Goal: Information Seeking & Learning: Learn about a topic

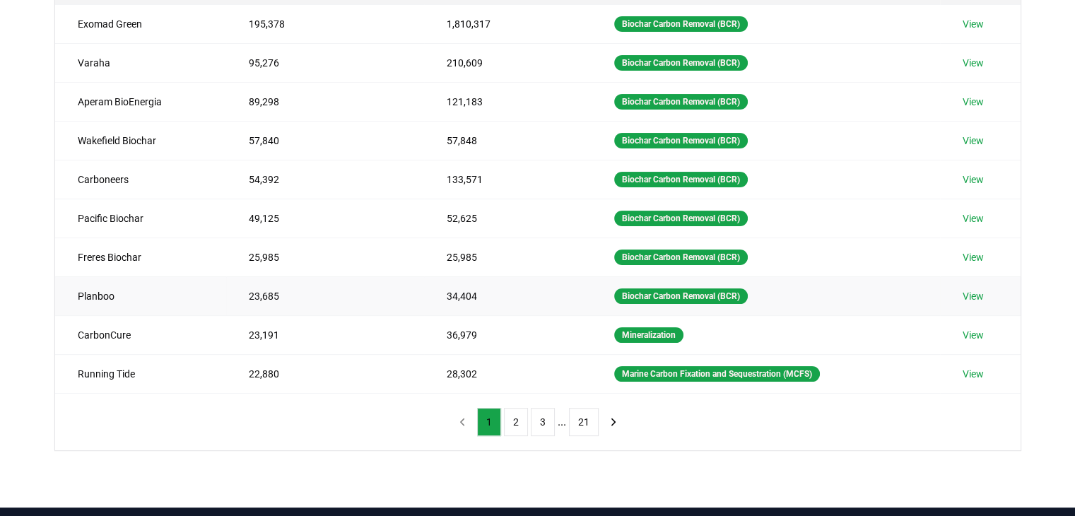
scroll to position [223, 0]
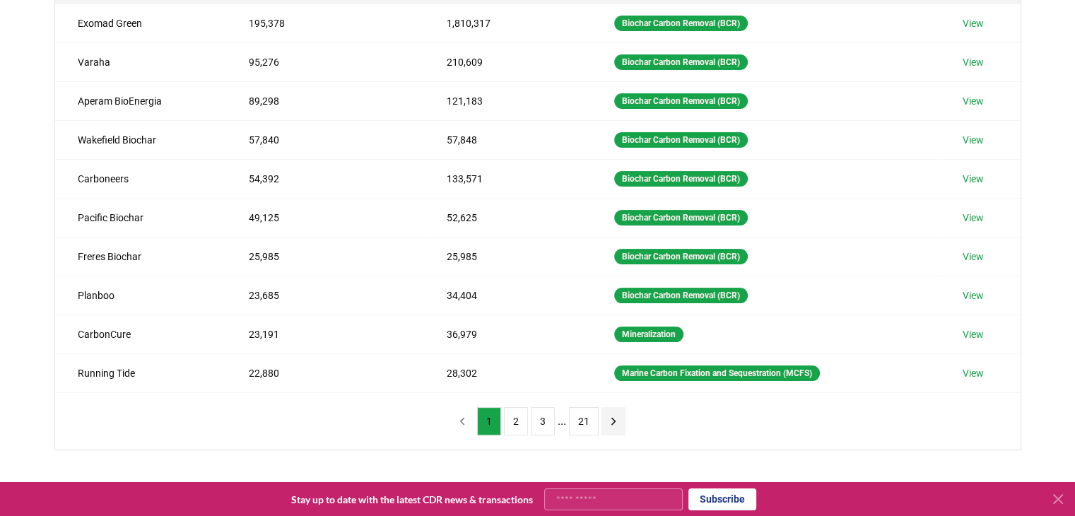
click at [611, 422] on icon "next page" at bounding box center [613, 421] width 13 height 13
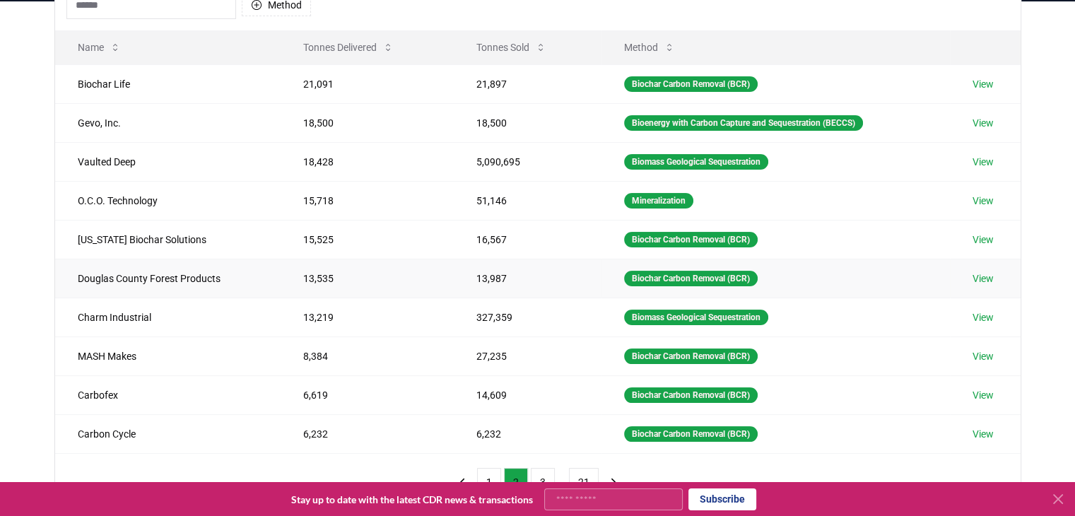
scroll to position [197, 0]
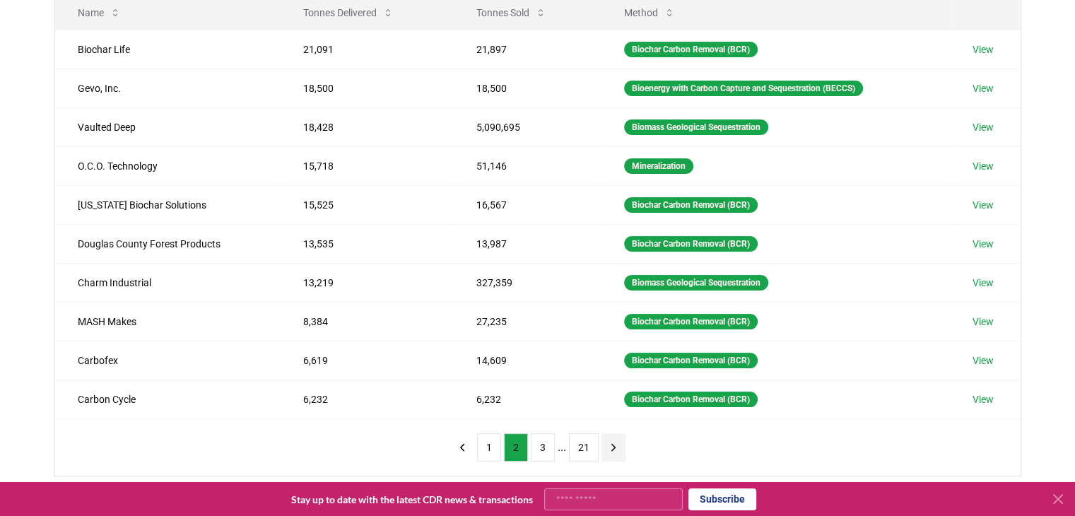
click at [610, 442] on icon "next page" at bounding box center [613, 447] width 13 height 13
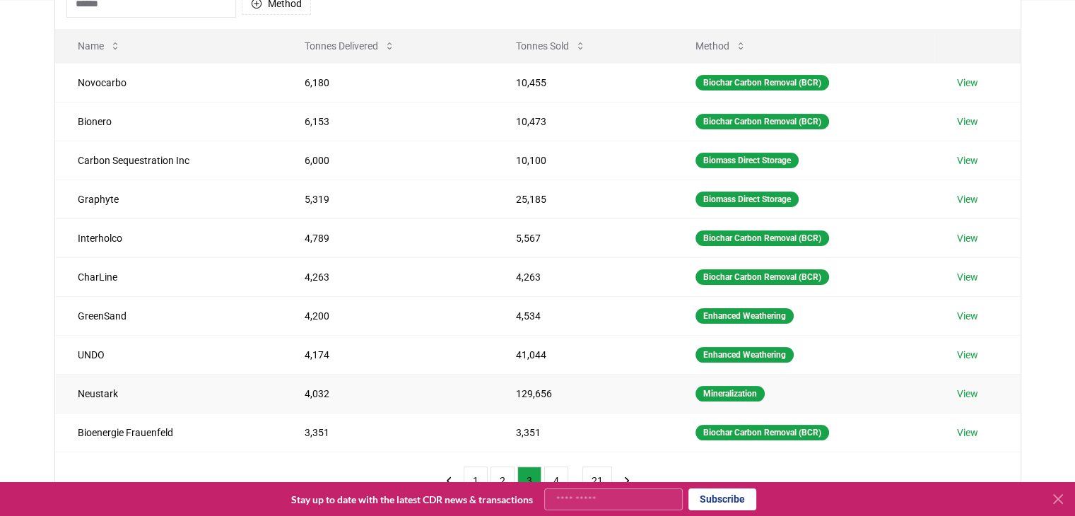
scroll to position [168, 0]
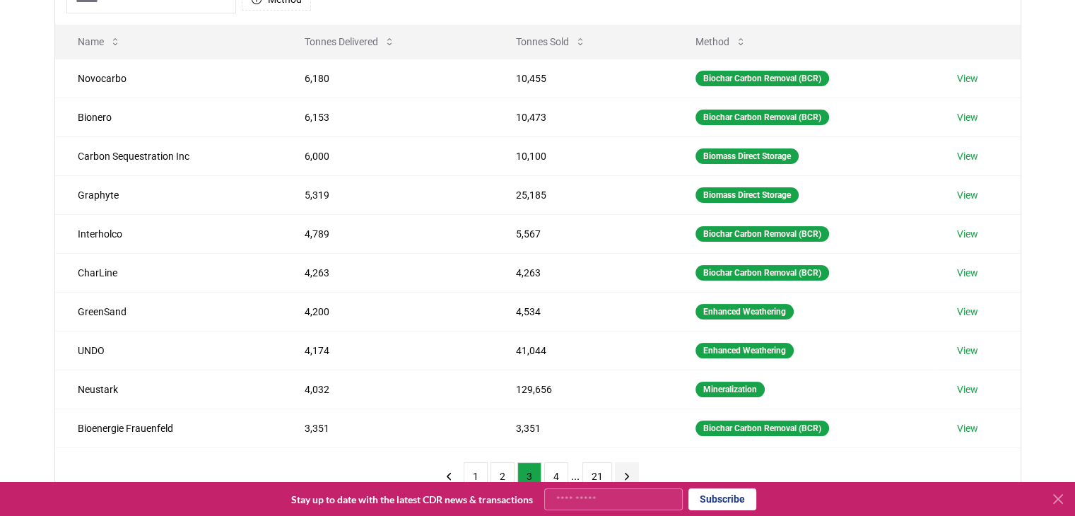
click at [621, 473] on icon "next page" at bounding box center [627, 476] width 13 height 13
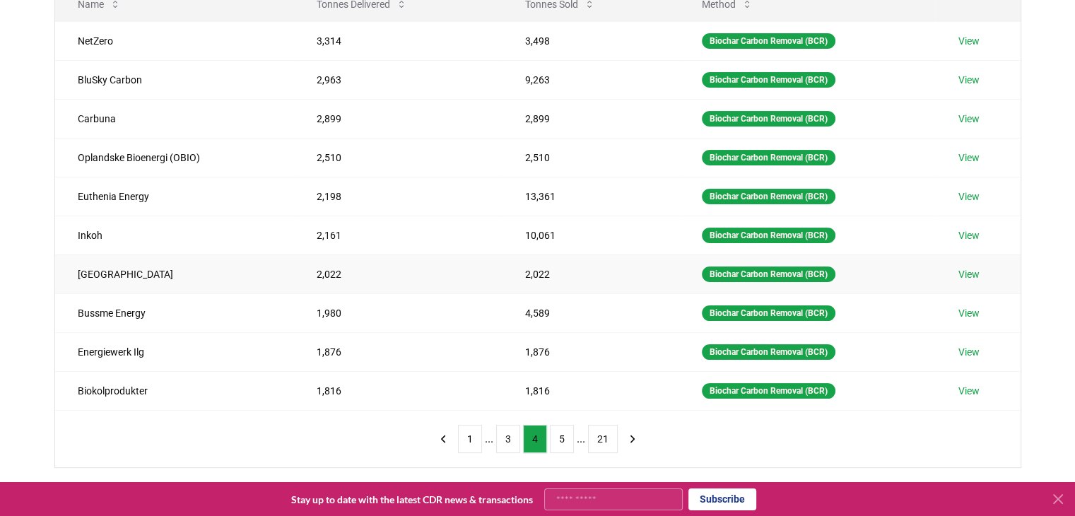
scroll to position [206, 0]
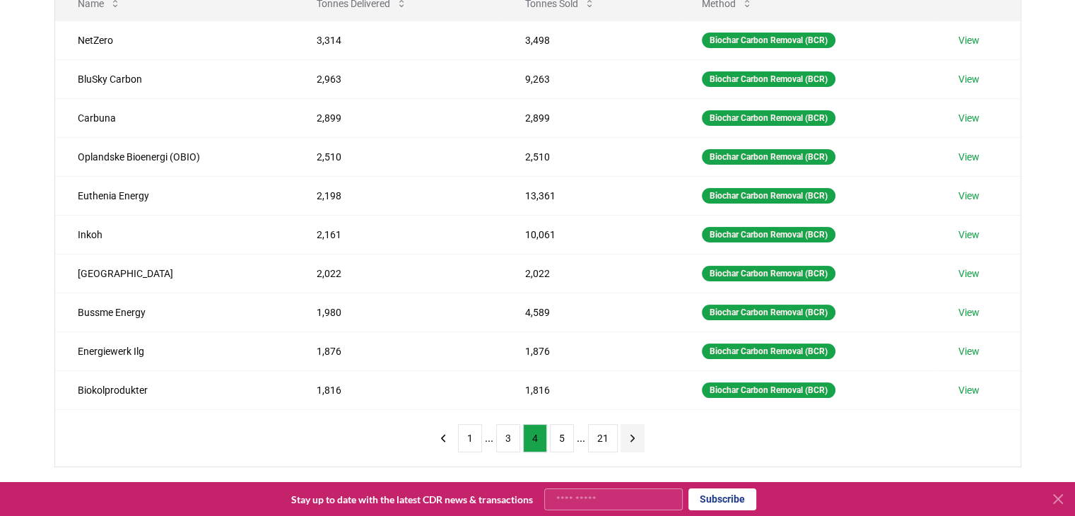
click at [629, 441] on icon "next page" at bounding box center [632, 438] width 13 height 13
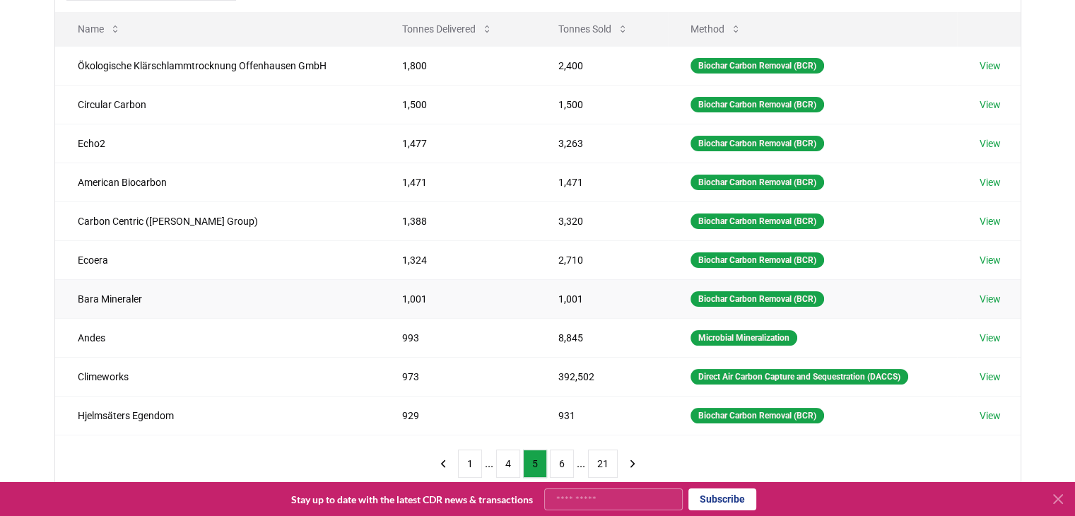
scroll to position [212, 0]
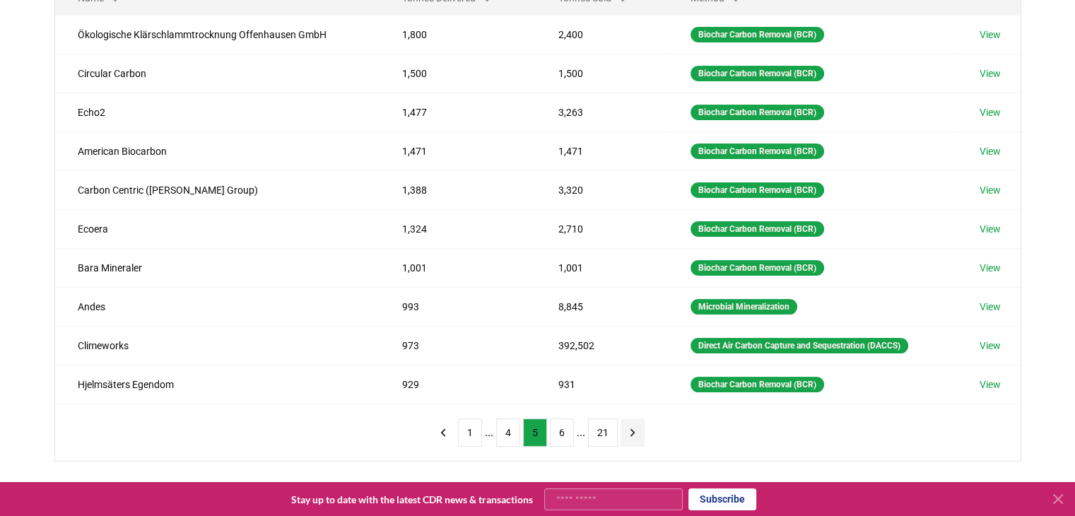
click at [627, 438] on button "next page" at bounding box center [633, 433] width 24 height 28
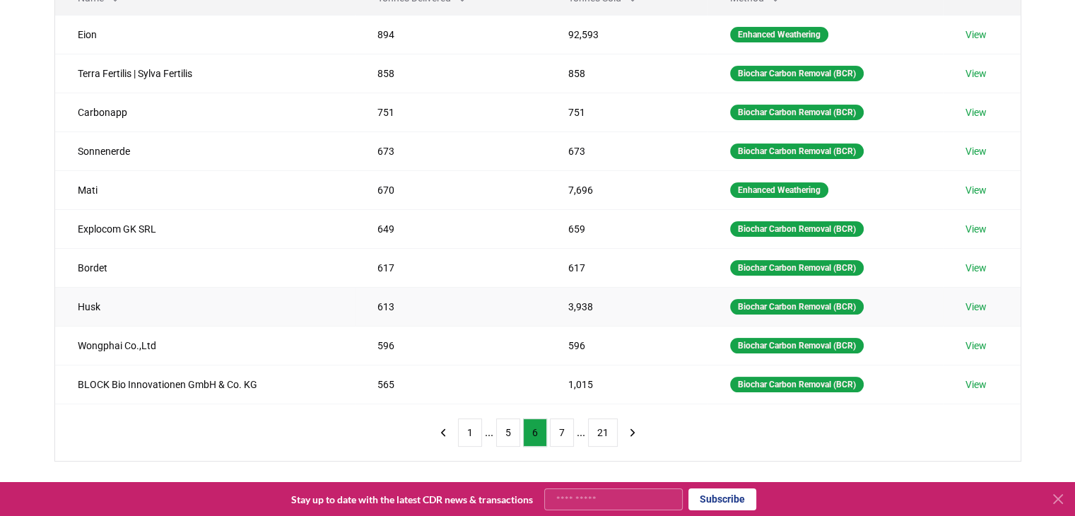
scroll to position [195, 0]
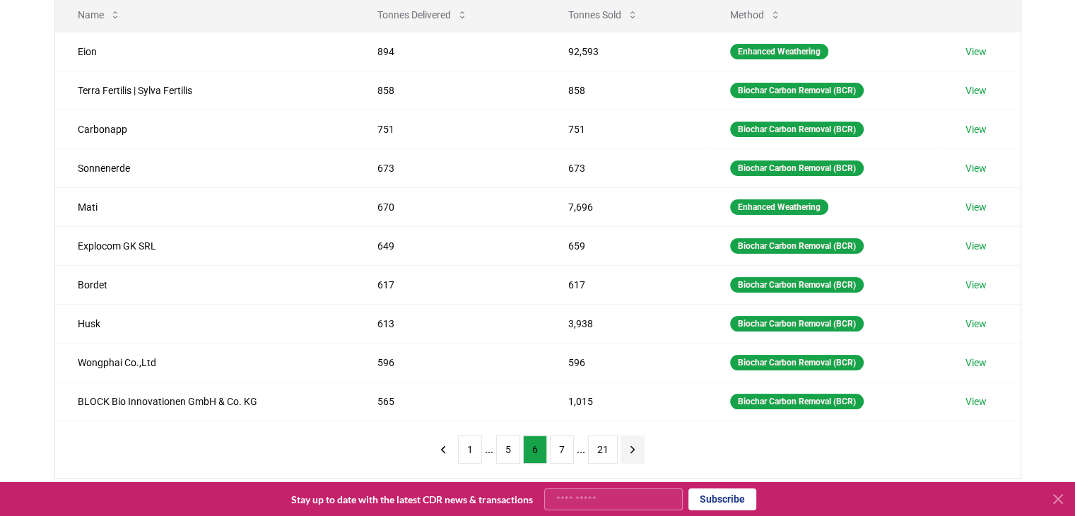
click at [631, 447] on icon "next page" at bounding box center [633, 449] width 4 height 6
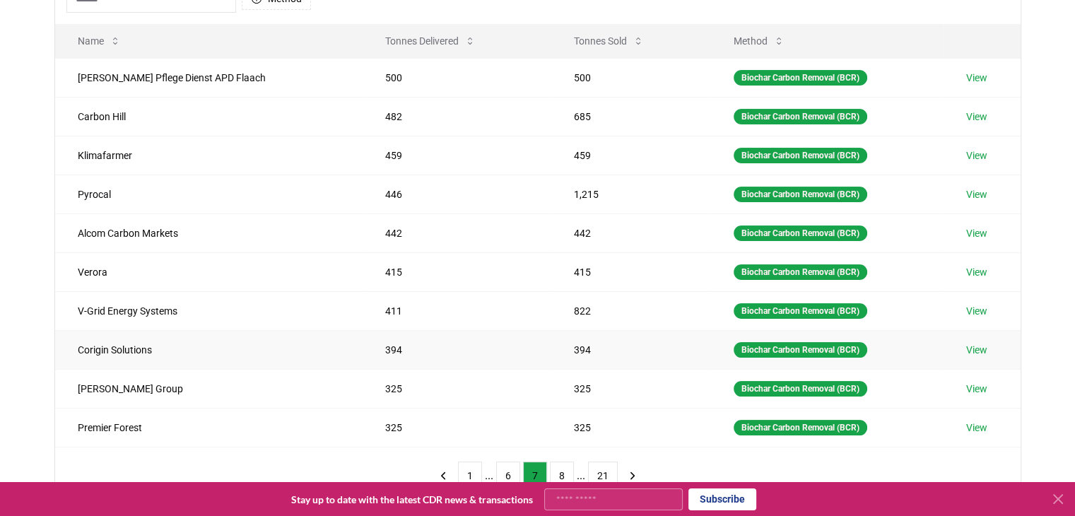
scroll to position [206, 0]
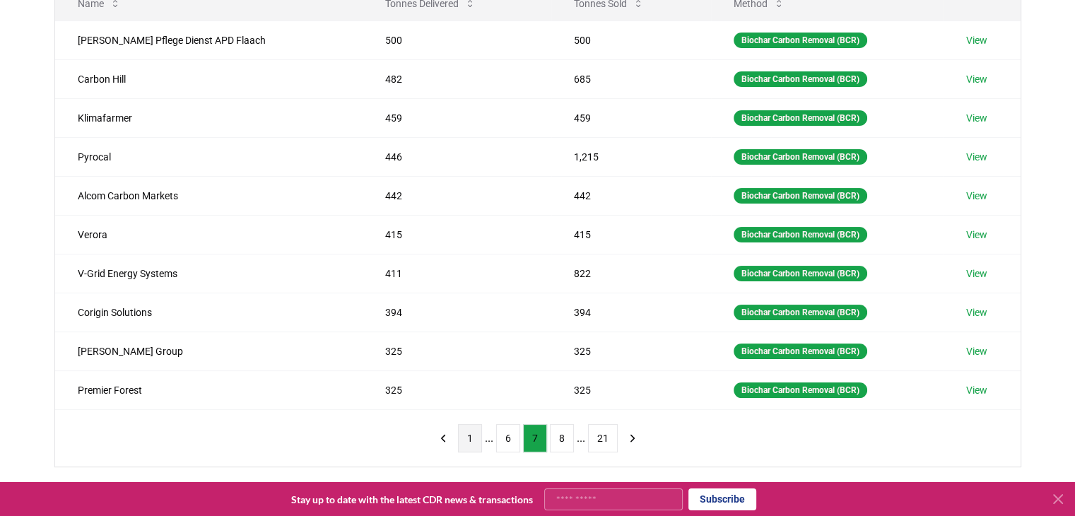
click at [467, 443] on button "1" at bounding box center [470, 438] width 24 height 28
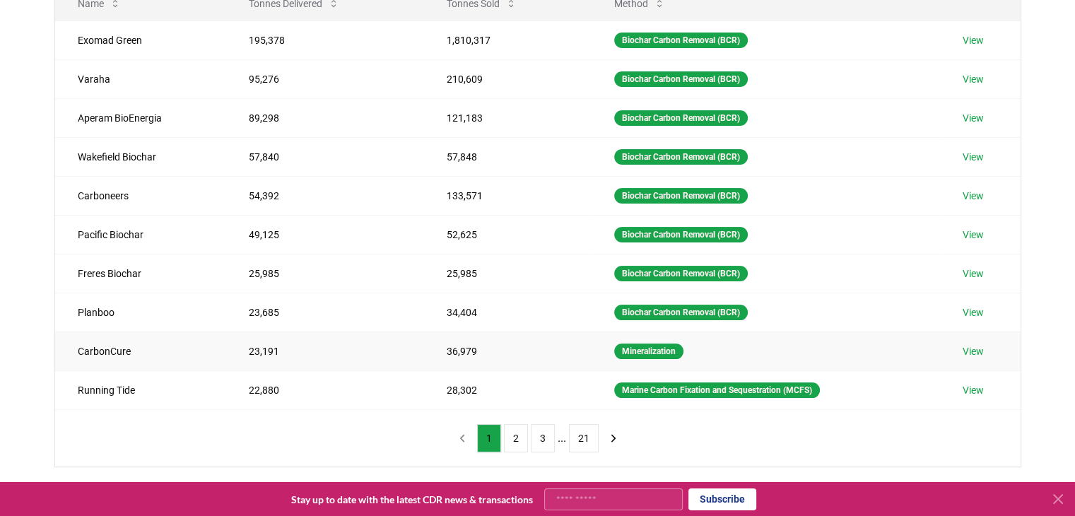
scroll to position [44, 0]
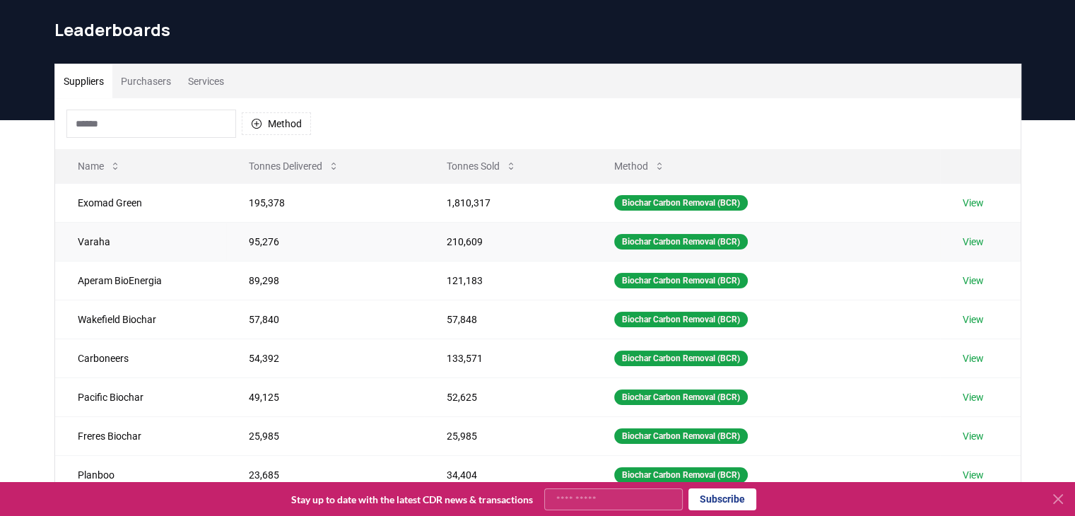
click at [974, 241] on link "View" at bounding box center [973, 242] width 21 height 14
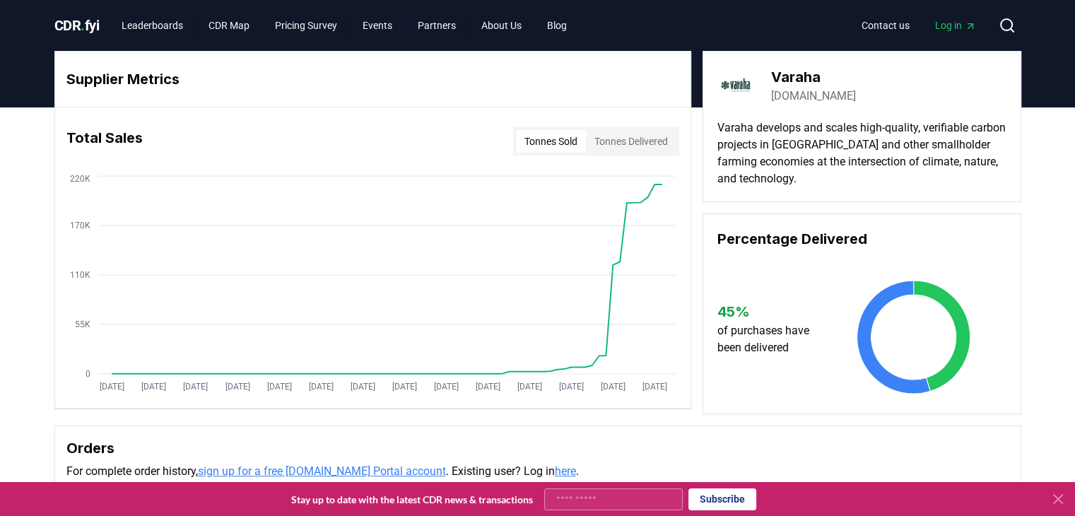
click at [549, 145] on button "Tonnes Sold" at bounding box center [551, 141] width 70 height 23
click at [641, 151] on button "Tonnes Delivered" at bounding box center [631, 141] width 90 height 23
click at [559, 145] on button "Tonnes Sold" at bounding box center [551, 141] width 70 height 23
click at [642, 150] on button "Tonnes Delivered" at bounding box center [631, 141] width 90 height 23
click at [329, 19] on link "Pricing Survey" at bounding box center [306, 25] width 85 height 25
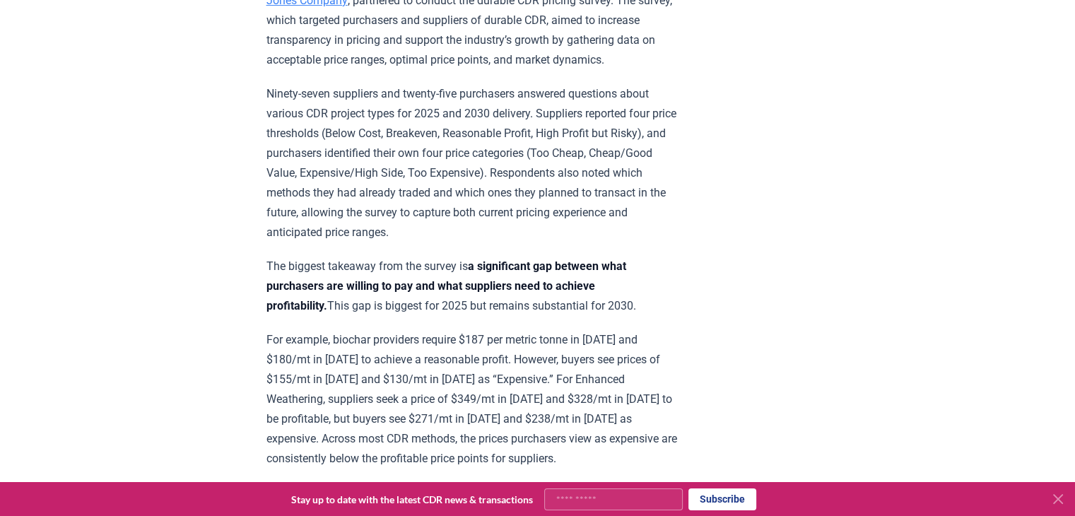
scroll to position [568, 0]
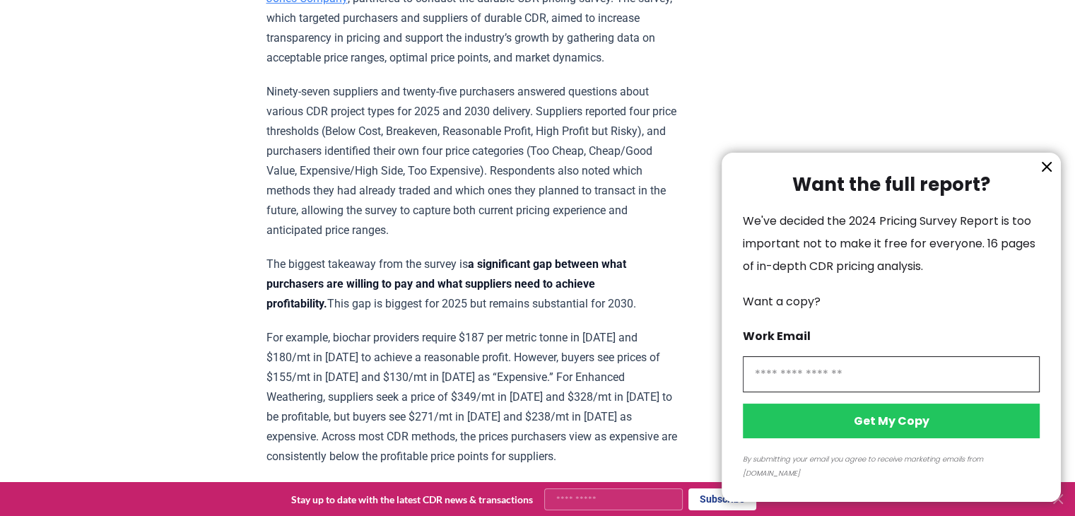
click at [1044, 175] on icon "information" at bounding box center [1047, 166] width 17 height 17
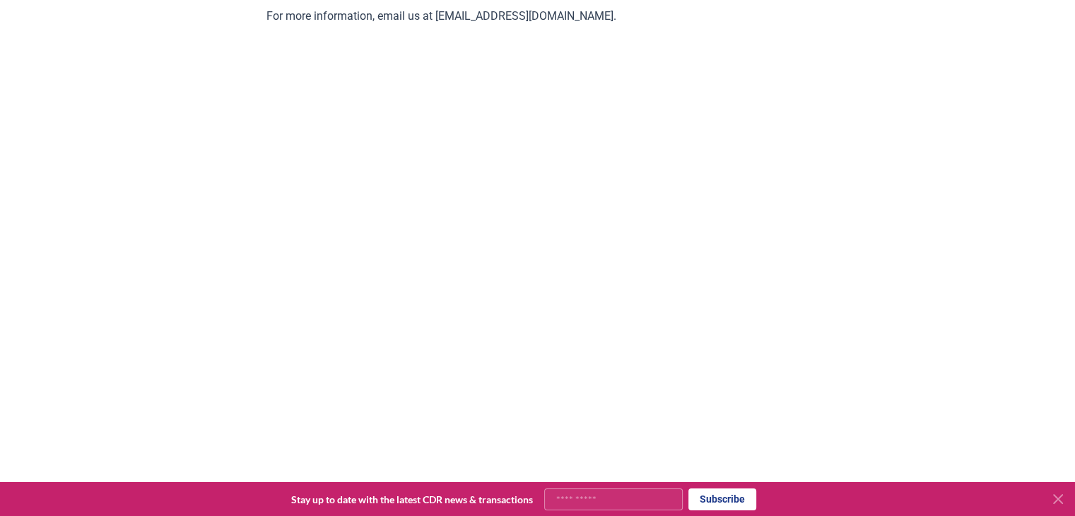
scroll to position [2812, 0]
